Goal: Task Accomplishment & Management: Manage account settings

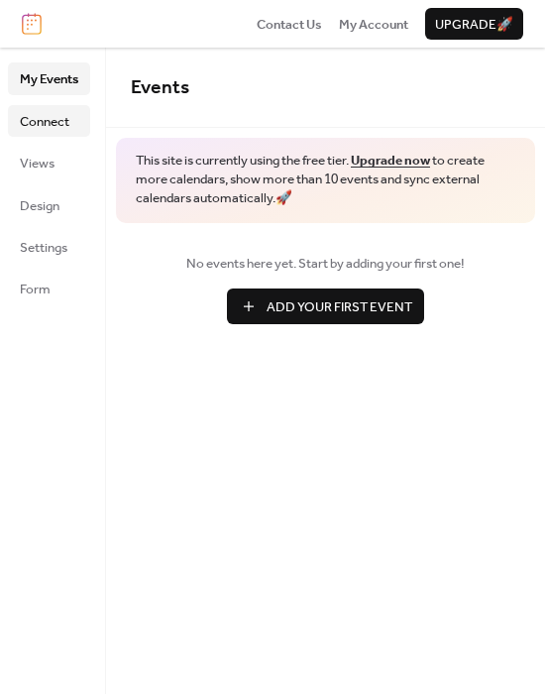
click at [39, 129] on span "Connect" at bounding box center [45, 122] width 50 height 20
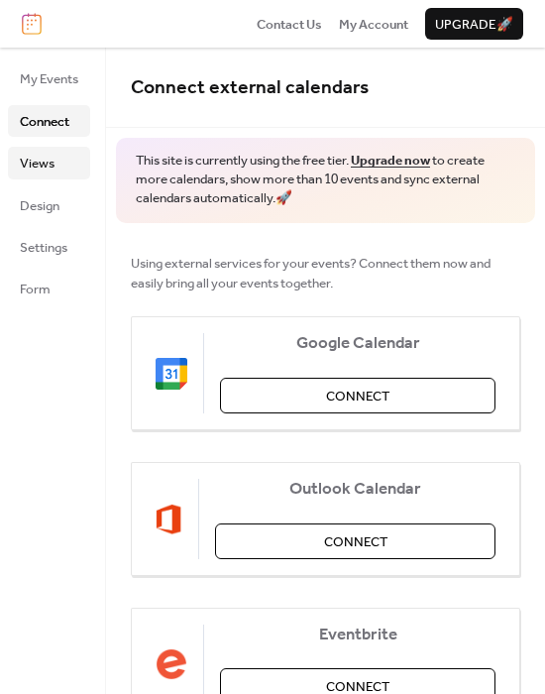
click at [65, 170] on link "Views" at bounding box center [49, 163] width 82 height 32
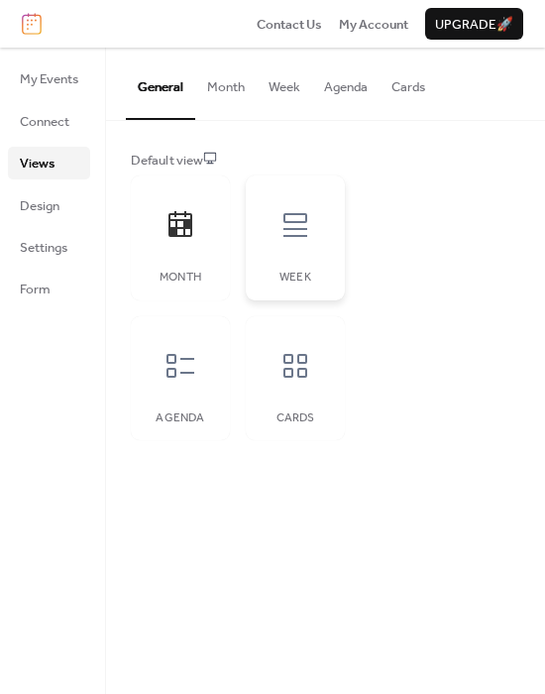
click at [287, 261] on div "Week" at bounding box center [295, 237] width 99 height 125
click at [284, 375] on icon at bounding box center [295, 366] width 24 height 24
click at [185, 384] on div at bounding box center [180, 365] width 59 height 59
click at [217, 91] on button "Month" at bounding box center [225, 82] width 61 height 69
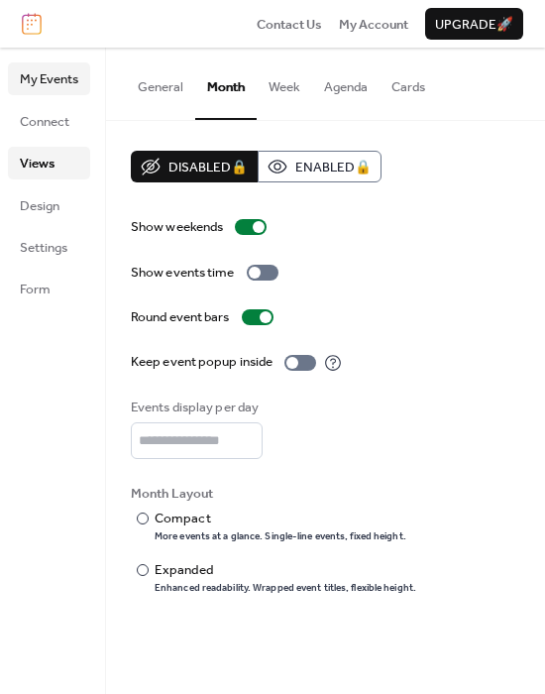
click at [29, 83] on span "My Events" at bounding box center [49, 79] width 58 height 20
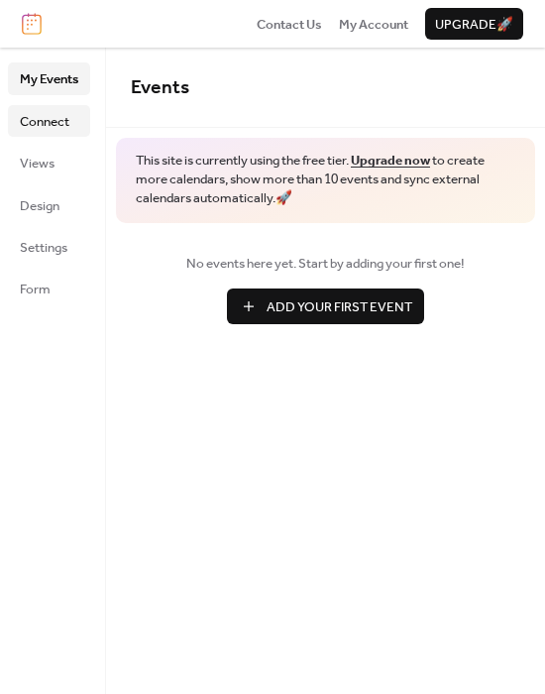
click at [33, 126] on span "Connect" at bounding box center [45, 122] width 50 height 20
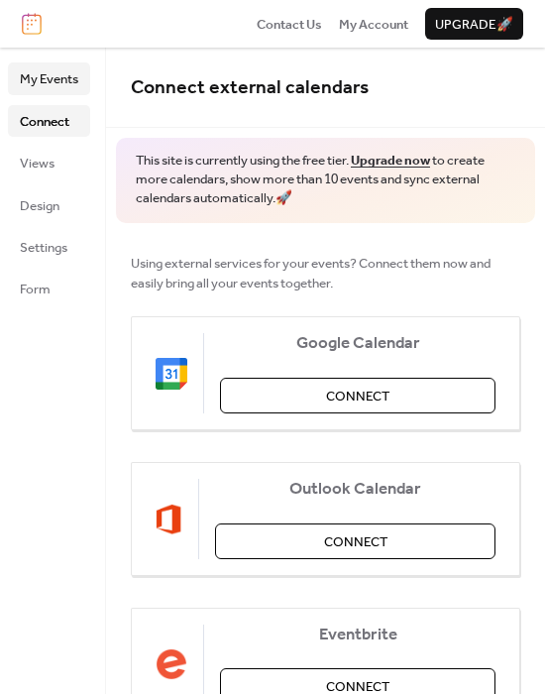
click at [43, 85] on span "My Events" at bounding box center [49, 79] width 58 height 20
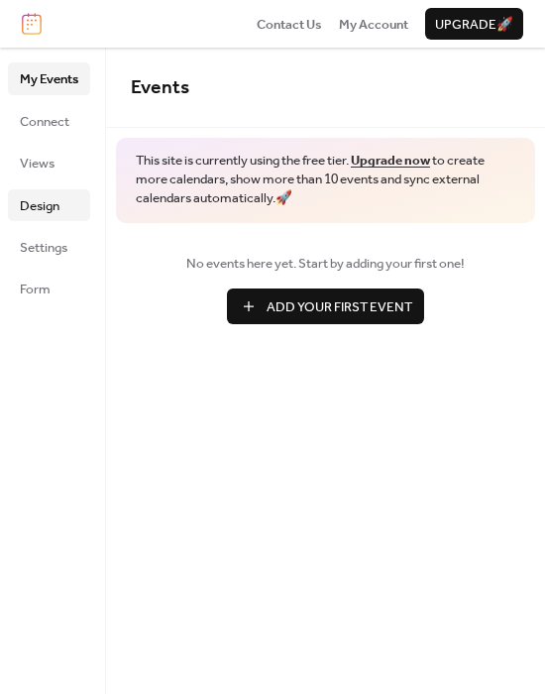
click at [43, 214] on span "Design" at bounding box center [40, 206] width 40 height 20
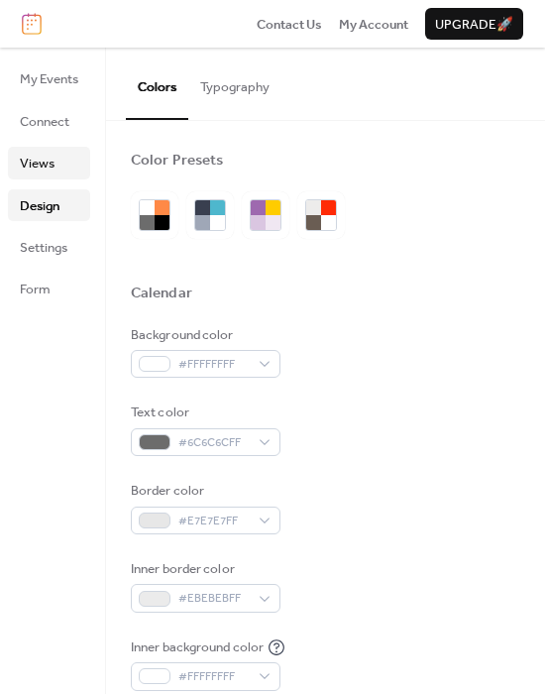
click at [39, 166] on span "Views" at bounding box center [37, 164] width 35 height 20
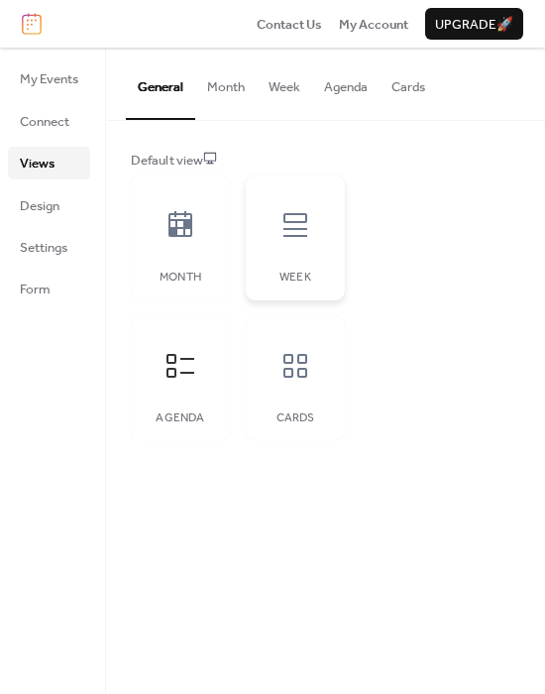
click at [280, 236] on icon at bounding box center [295, 225] width 32 height 32
click at [234, 232] on div "Month Week Agenda Cards" at bounding box center [238, 307] width 214 height 265
click at [278, 369] on div at bounding box center [295, 365] width 59 height 59
click at [59, 84] on span "My Events" at bounding box center [49, 79] width 58 height 20
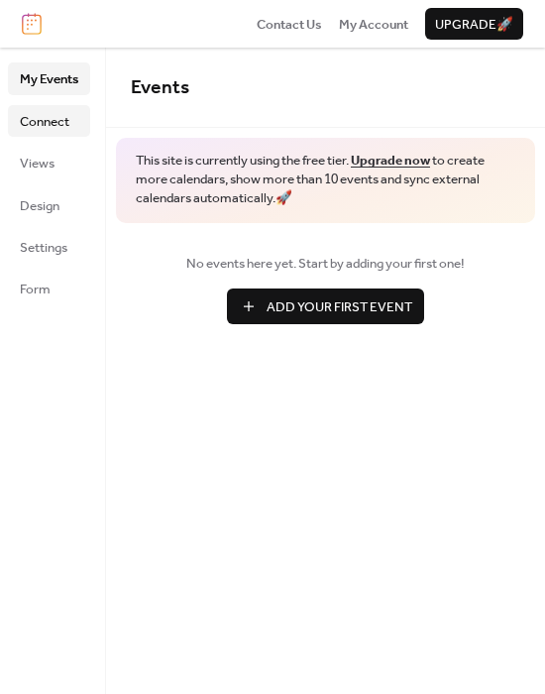
click at [42, 112] on span "Connect" at bounding box center [45, 122] width 50 height 20
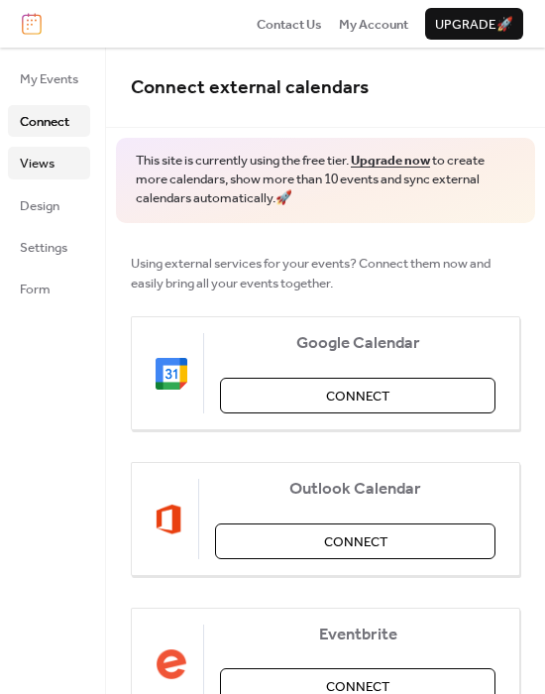
click at [56, 168] on link "Views" at bounding box center [49, 163] width 82 height 32
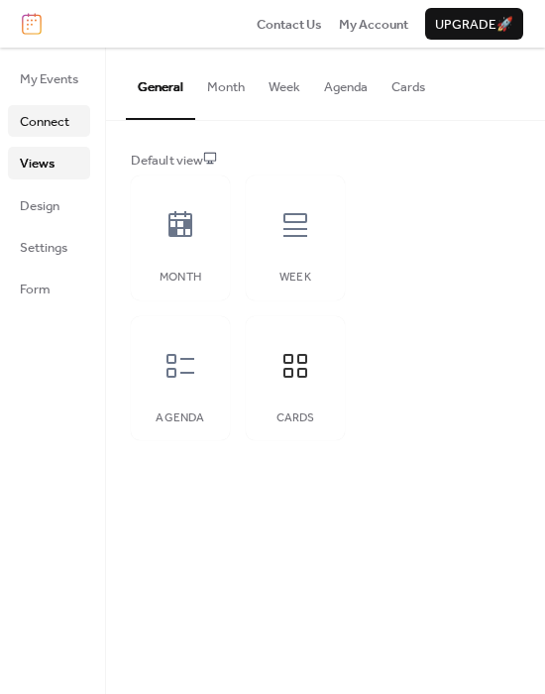
click at [56, 125] on span "Connect" at bounding box center [45, 122] width 50 height 20
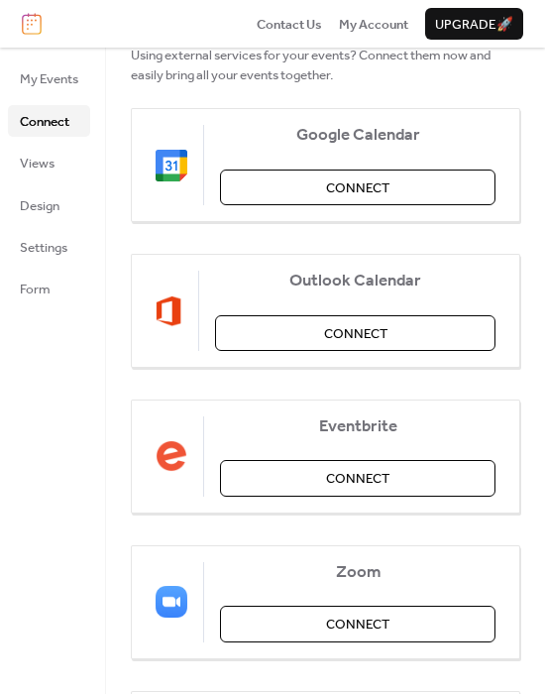
scroll to position [374, 0]
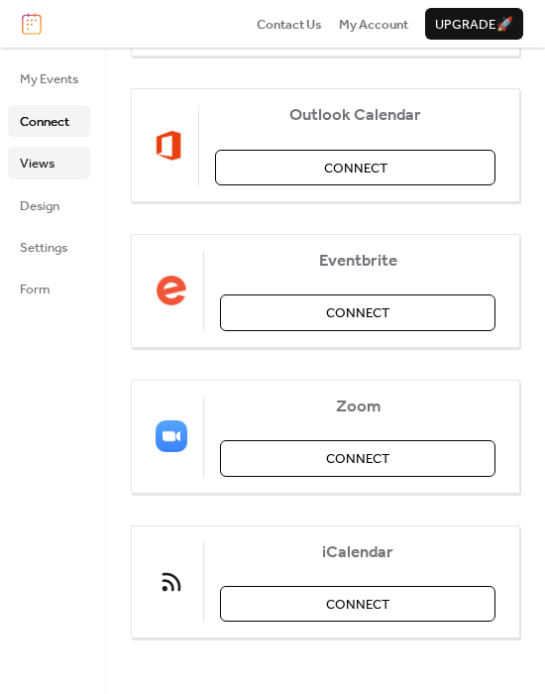
click at [88, 171] on link "Views" at bounding box center [49, 163] width 82 height 32
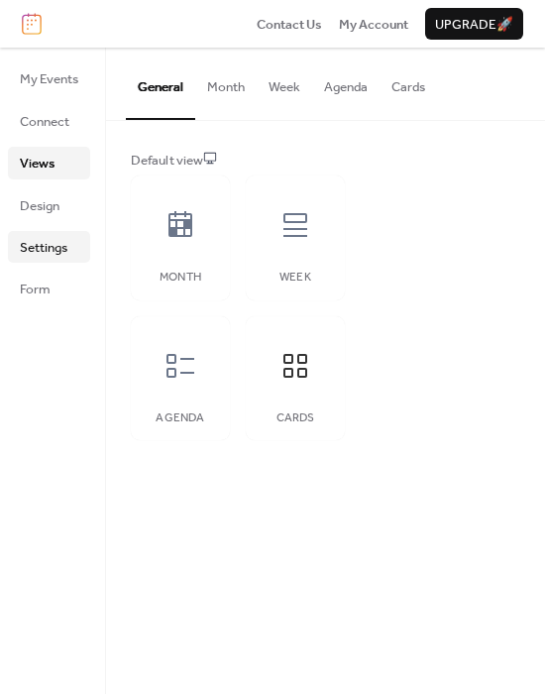
click at [46, 238] on span "Settings" at bounding box center [44, 248] width 48 height 20
